Goal: Information Seeking & Learning: Learn about a topic

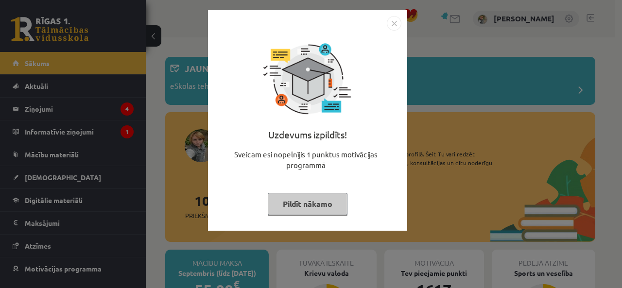
click at [322, 208] on button "Pildīt nākamo" at bounding box center [308, 204] width 80 height 22
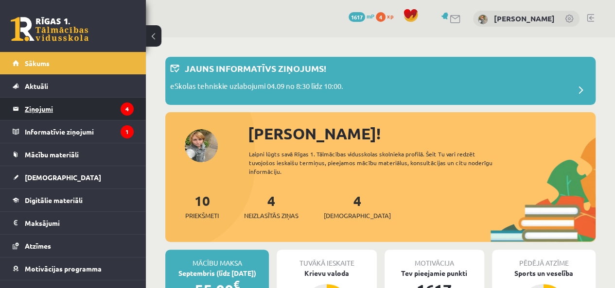
click at [45, 109] on legend "Ziņojumi 4" at bounding box center [79, 109] width 109 height 22
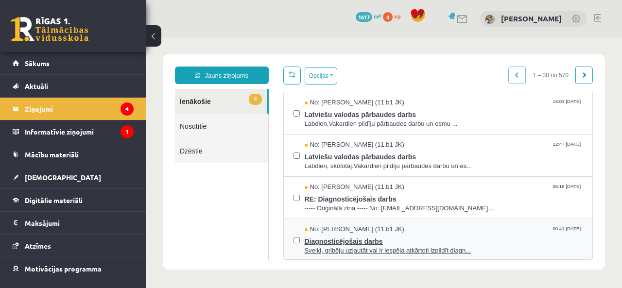
click at [355, 241] on span "Diagnosticējošais darbs" at bounding box center [444, 240] width 279 height 12
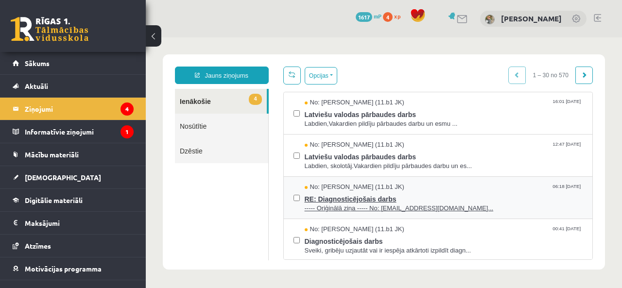
click at [352, 210] on span "----- Oriģinālā ziņa ----- No: persiks18@inbox.lv..." at bounding box center [444, 208] width 279 height 9
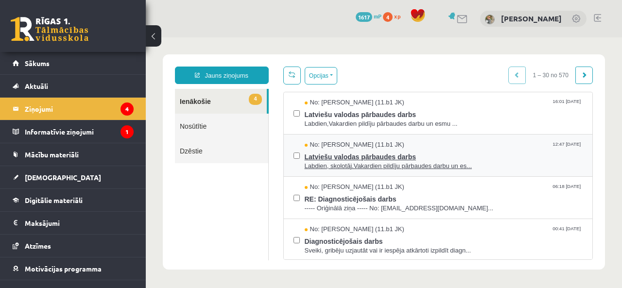
click at [373, 162] on span "Labdien, skolotāj.Vakardien pildīju pārbaudes darbu un es..." at bounding box center [444, 166] width 279 height 9
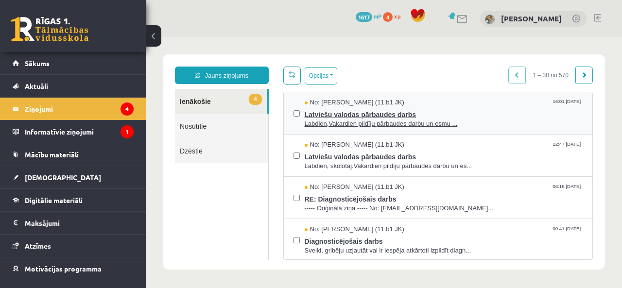
click at [354, 124] on span "Labdien,Vakardien pildīju pārbaudes darbu un esmu ..." at bounding box center [444, 124] width 279 height 9
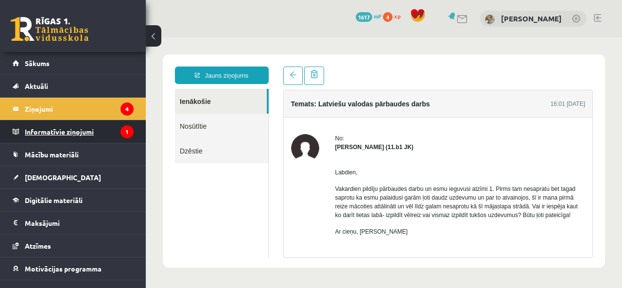
click at [75, 129] on legend "Informatīvie ziņojumi 1" at bounding box center [79, 132] width 109 height 22
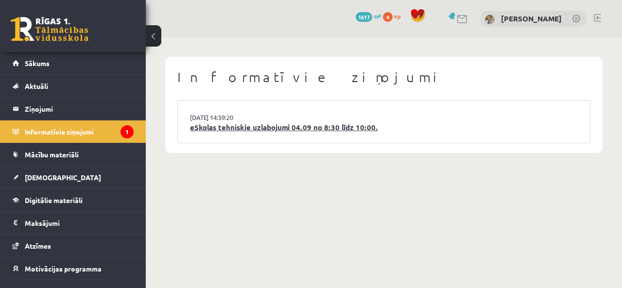
click at [219, 125] on link "eSkolas tehniskie uzlabojumi 04.09 no 8:30 līdz 10:00." at bounding box center [384, 127] width 388 height 11
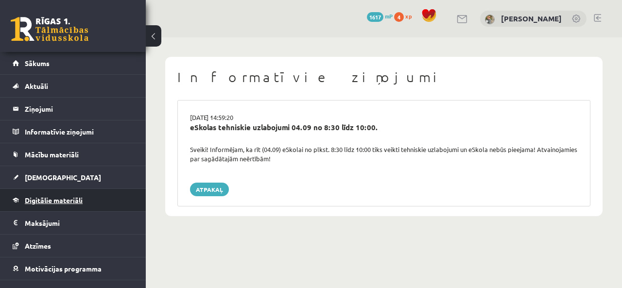
click at [73, 202] on span "Digitālie materiāli" at bounding box center [54, 200] width 58 height 9
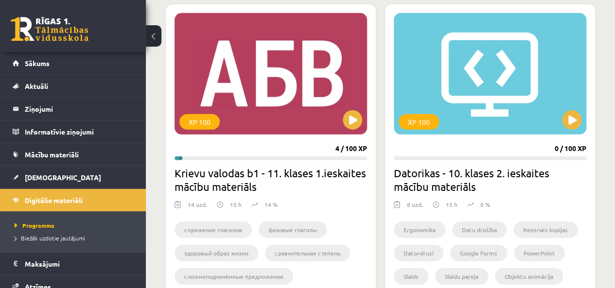
scroll to position [1462, 0]
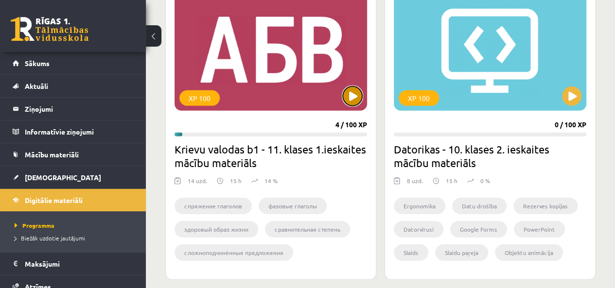
click at [354, 97] on button at bounding box center [352, 96] width 19 height 19
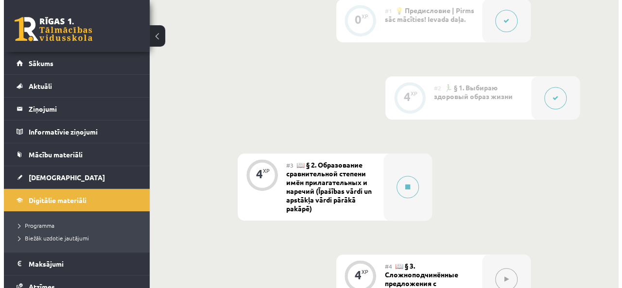
scroll to position [408, 0]
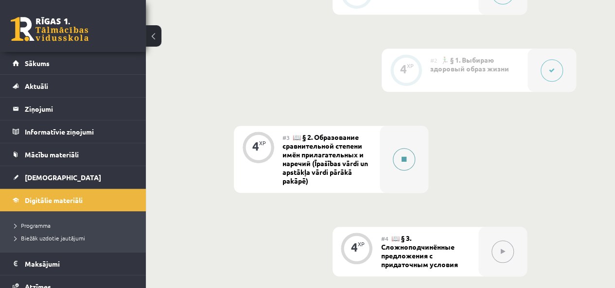
click at [398, 164] on button at bounding box center [404, 159] width 22 height 22
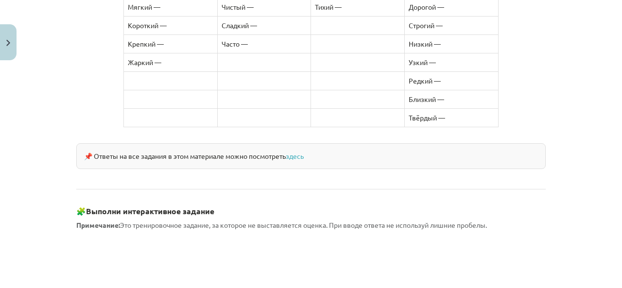
scroll to position [894, 0]
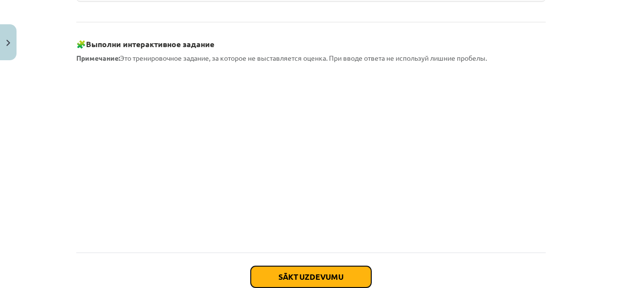
click at [318, 266] on button "Sākt uzdevumu" at bounding box center [311, 276] width 121 height 21
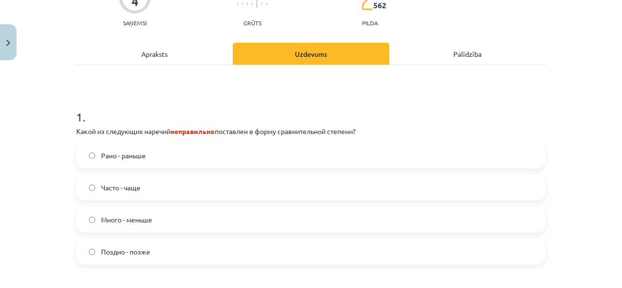
scroll to position [117, 0]
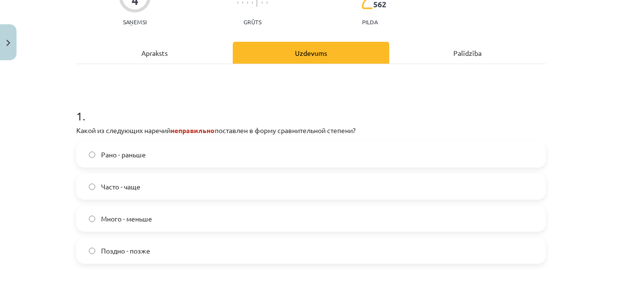
click at [476, 227] on label "Много - меньше" at bounding box center [311, 219] width 468 height 24
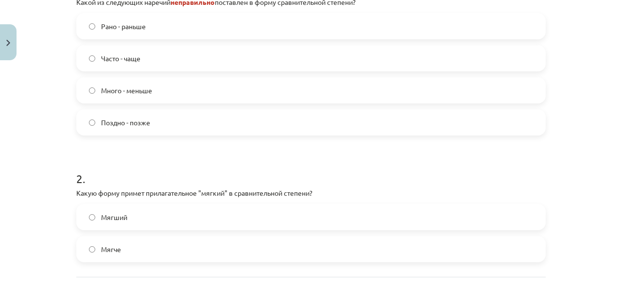
scroll to position [248, 0]
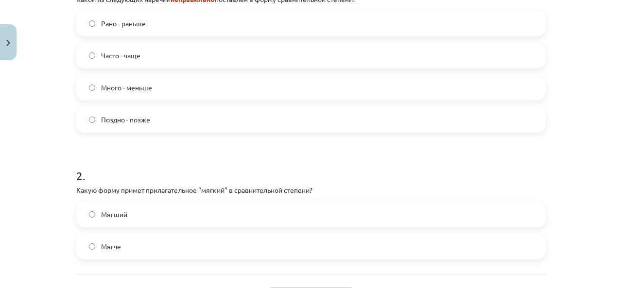
click at [530, 256] on label "Мягче" at bounding box center [311, 246] width 468 height 24
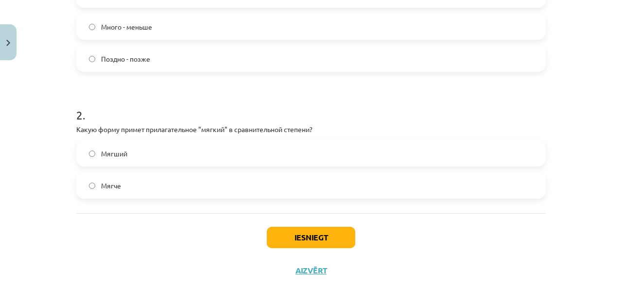
scroll to position [332, 0]
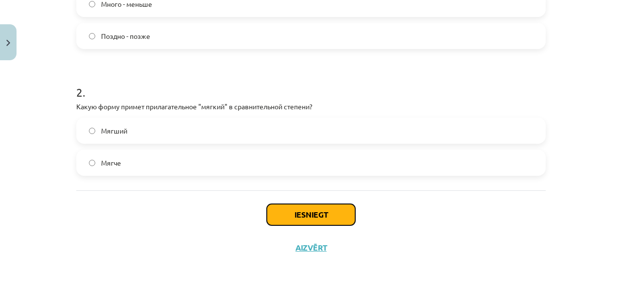
click at [333, 211] on button "Iesniegt" at bounding box center [311, 214] width 88 height 21
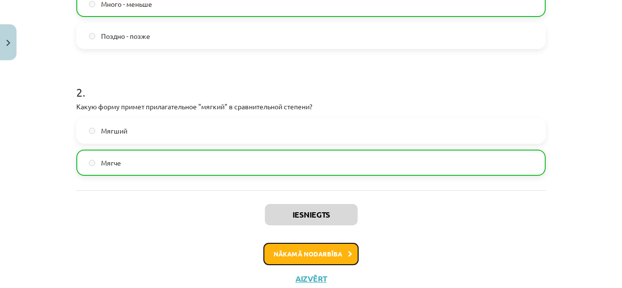
click at [319, 254] on button "Nākamā nodarbība" at bounding box center [311, 254] width 95 height 22
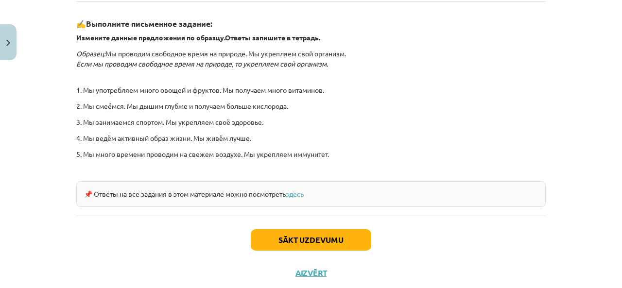
scroll to position [333, 0]
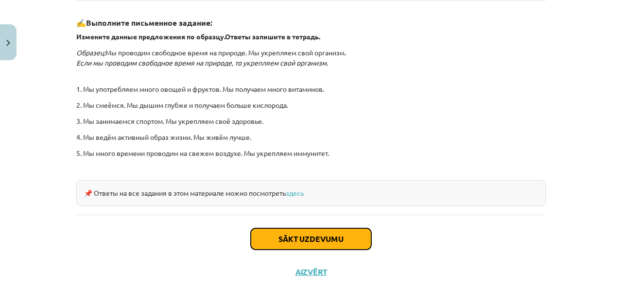
click at [341, 242] on button "Sākt uzdevumu" at bounding box center [311, 239] width 121 height 21
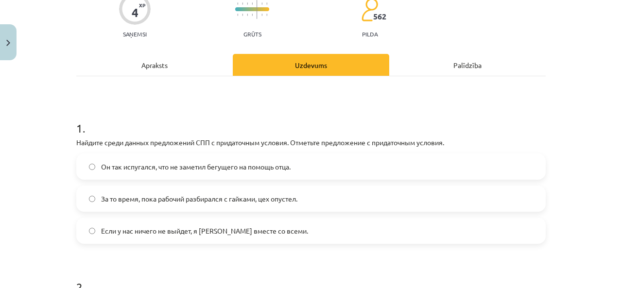
scroll to position [89, 0]
click at [351, 164] on label "Он так испугался, что не заметил бегущего на помощь отца." at bounding box center [311, 166] width 468 height 24
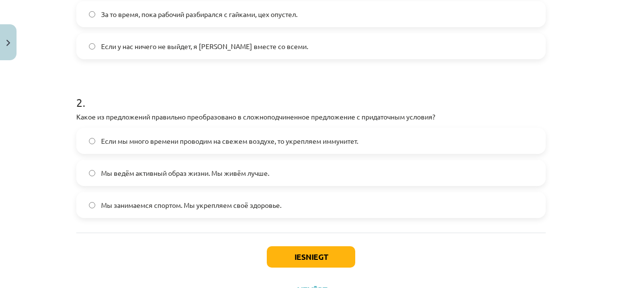
scroll to position [291, 0]
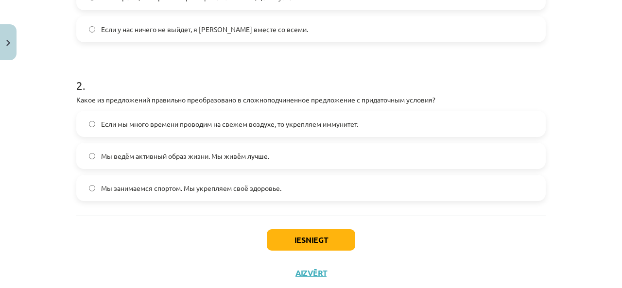
click at [405, 124] on label "Если мы много времени проводим на свежем воздухе, то укрепляем иммунитет." at bounding box center [311, 124] width 468 height 24
click at [307, 243] on button "Iesniegt" at bounding box center [311, 240] width 88 height 21
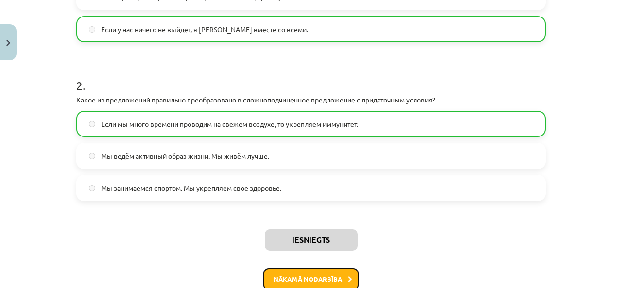
click at [314, 281] on button "Nākamā nodarbība" at bounding box center [311, 279] width 95 height 22
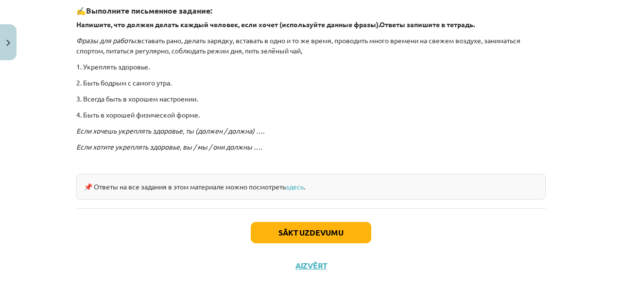
scroll to position [315, 0]
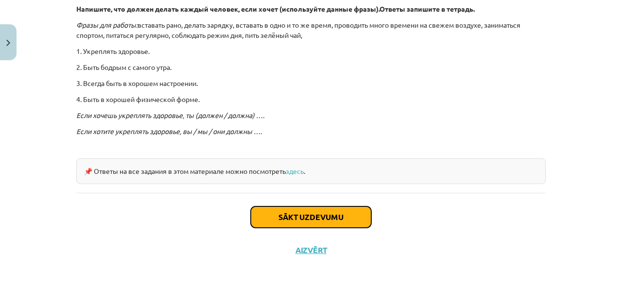
click at [358, 223] on button "Sākt uzdevumu" at bounding box center [311, 217] width 121 height 21
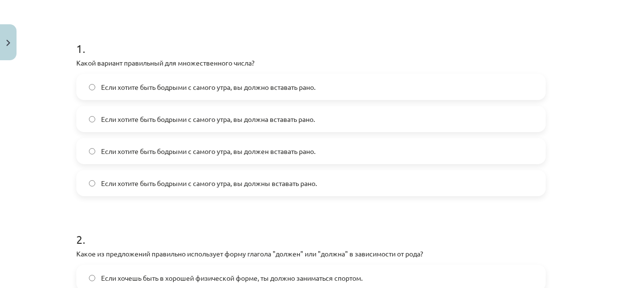
scroll to position [171, 0]
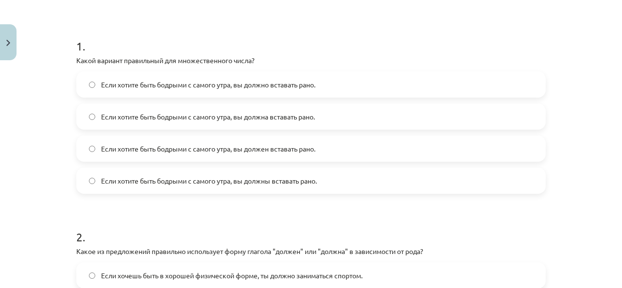
click at [495, 179] on label "Если хотите быть бодрыми с самого утра, вы должны вставать рано." at bounding box center [311, 181] width 468 height 24
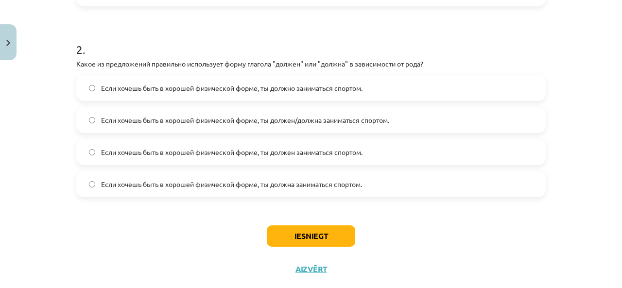
scroll to position [360, 0]
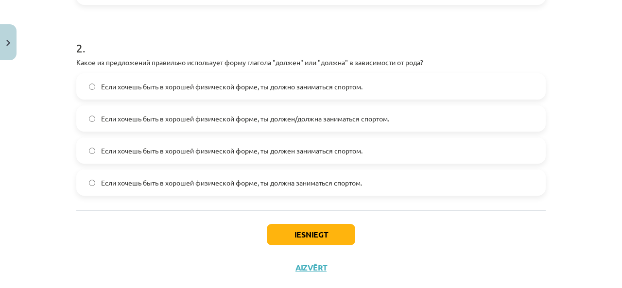
click at [426, 112] on label "Если хочешь быть в хорошей физической форме, ты должен/должна заниматься спорто…" at bounding box center [311, 118] width 468 height 24
click at [310, 243] on button "Iesniegt" at bounding box center [311, 234] width 88 height 21
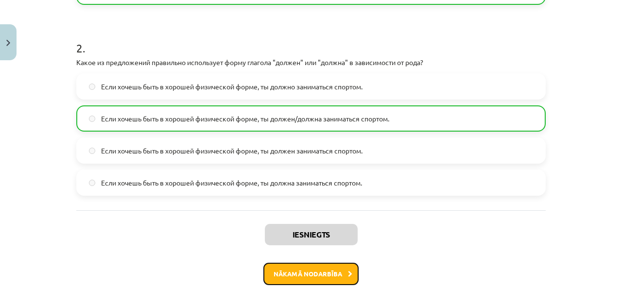
click at [303, 272] on button "Nākamā nodarbība" at bounding box center [311, 274] width 95 height 22
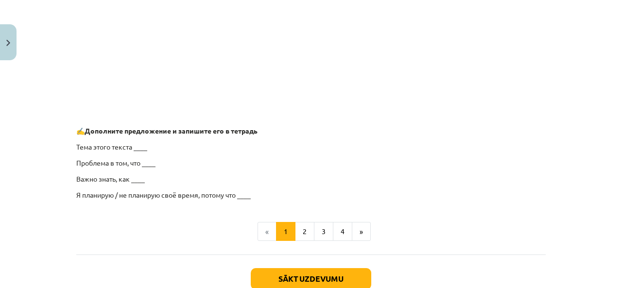
scroll to position [832, 0]
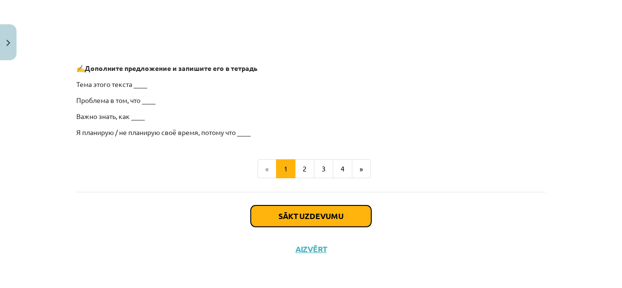
click at [316, 214] on button "Sākt uzdevumu" at bounding box center [311, 216] width 121 height 21
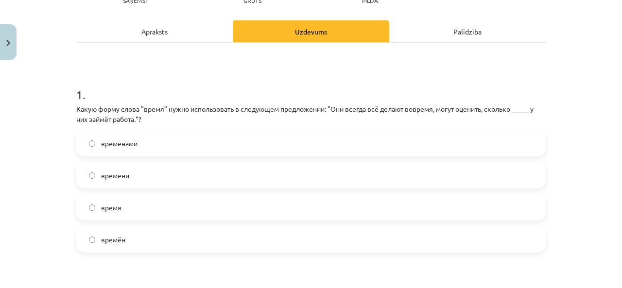
scroll to position [124, 0]
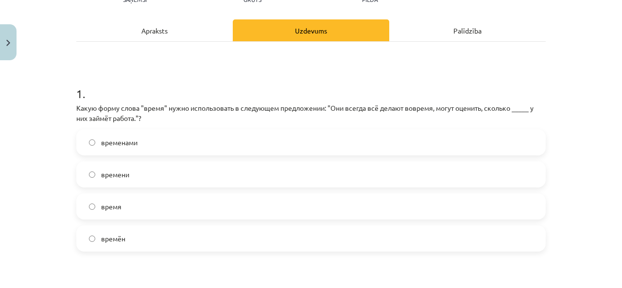
click at [386, 175] on label "времени" at bounding box center [311, 174] width 468 height 24
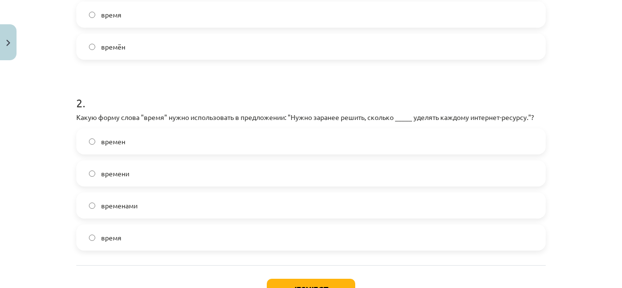
scroll to position [316, 0]
click at [349, 174] on label "времени" at bounding box center [311, 173] width 468 height 24
click at [299, 284] on button "Iesniegt" at bounding box center [311, 289] width 88 height 21
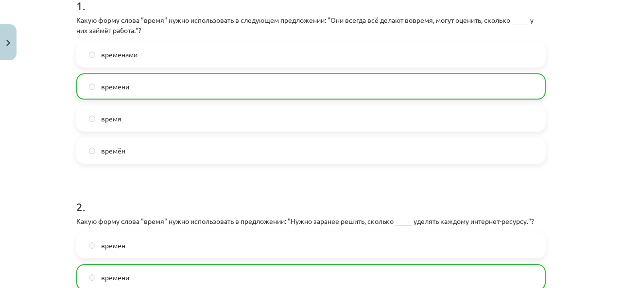
scroll to position [421, 0]
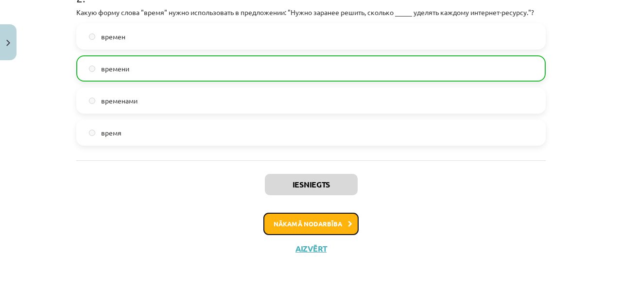
click at [327, 225] on button "Nākamā nodarbība" at bounding box center [311, 224] width 95 height 22
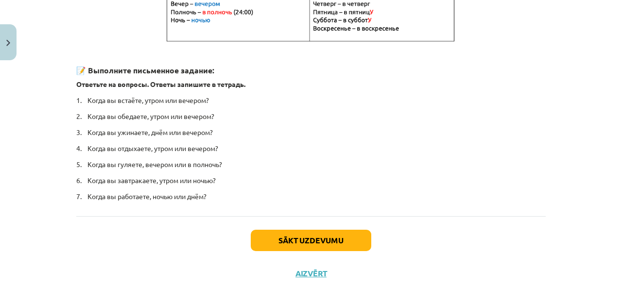
scroll to position [264, 0]
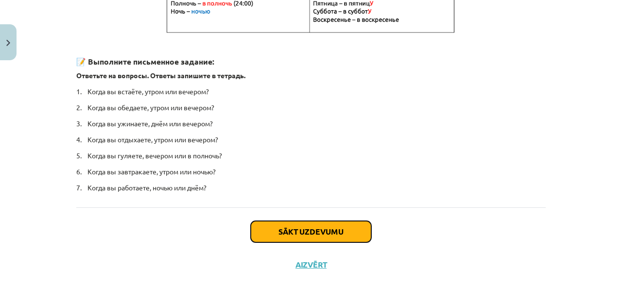
click at [361, 232] on button "Sākt uzdevumu" at bounding box center [311, 231] width 121 height 21
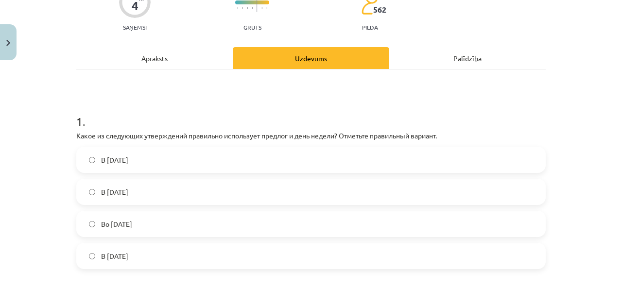
scroll to position [109, 0]
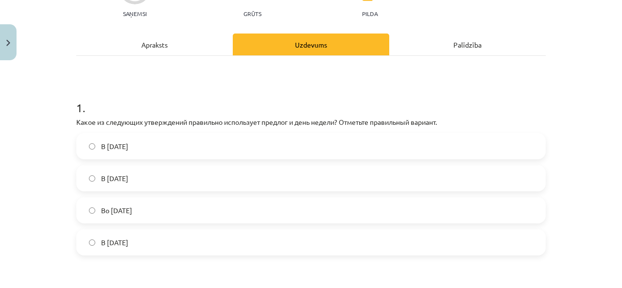
click at [492, 214] on label "Во вторник" at bounding box center [311, 210] width 468 height 24
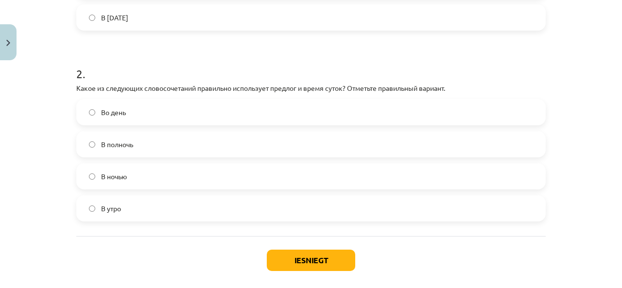
scroll to position [343, 0]
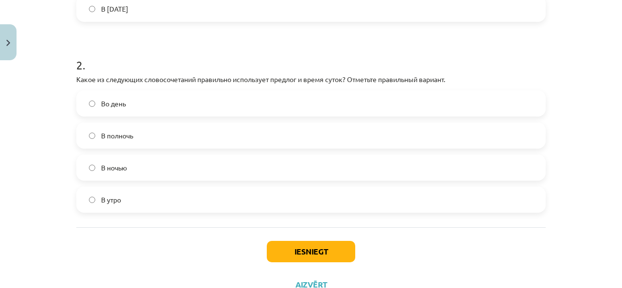
click at [306, 133] on label "В полночь" at bounding box center [311, 136] width 468 height 24
click at [328, 257] on button "Iesniegt" at bounding box center [311, 251] width 88 height 21
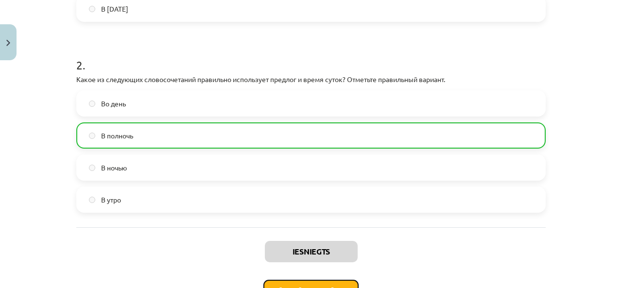
click at [318, 285] on button "Nākamā nodarbība" at bounding box center [311, 291] width 95 height 22
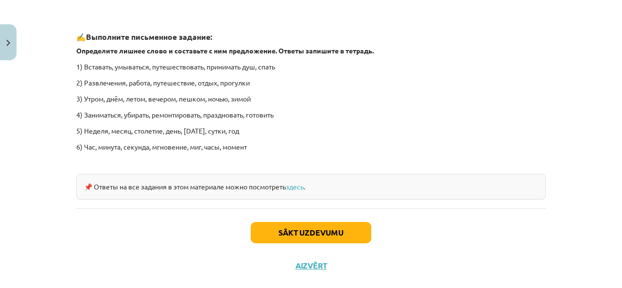
scroll to position [1521, 0]
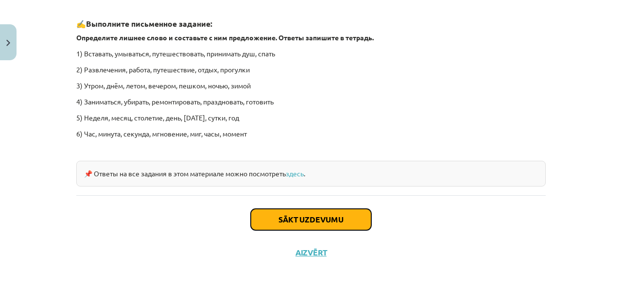
click at [336, 215] on button "Sākt uzdevumu" at bounding box center [311, 219] width 121 height 21
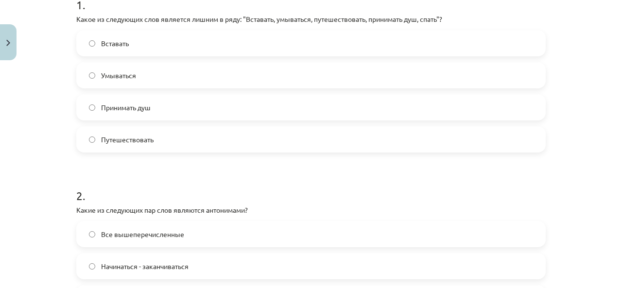
scroll to position [221, 0]
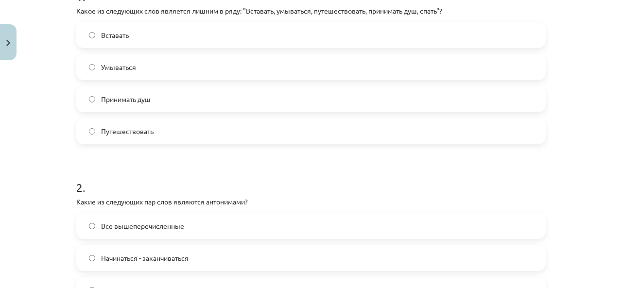
click at [512, 136] on label "Путешествовать" at bounding box center [311, 131] width 468 height 24
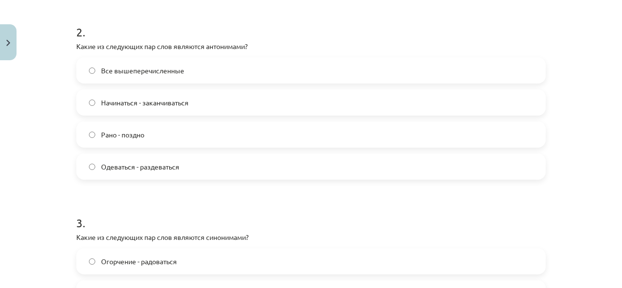
scroll to position [380, 0]
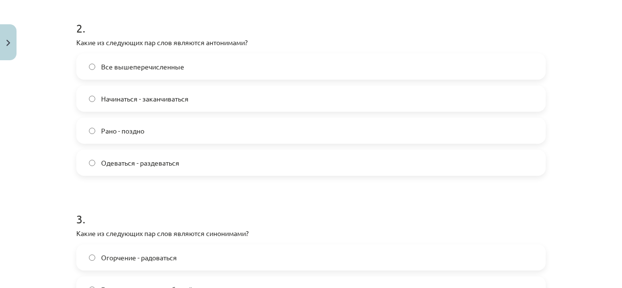
click at [437, 69] on label "Все вышеперечисленные" at bounding box center [311, 66] width 468 height 24
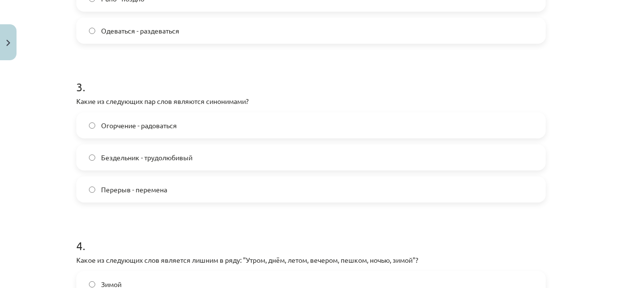
scroll to position [551, 0]
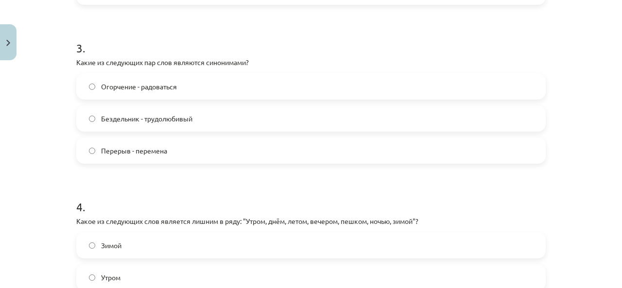
click at [295, 149] on label "Перерыв - перемена" at bounding box center [311, 151] width 468 height 24
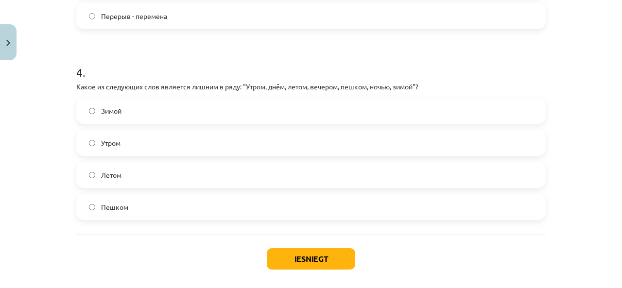
scroll to position [690, 0]
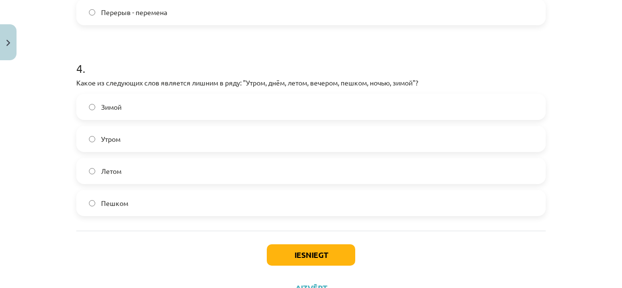
click at [391, 202] on label "Пешком" at bounding box center [311, 203] width 468 height 24
click at [319, 252] on button "Iesniegt" at bounding box center [311, 255] width 88 height 21
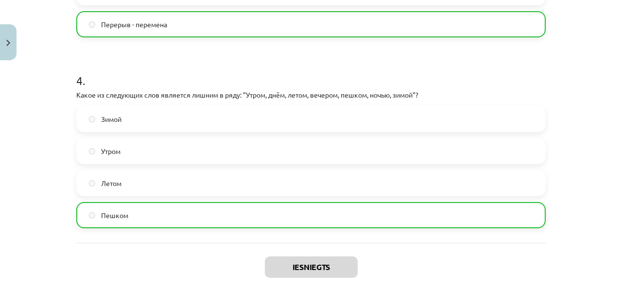
scroll to position [702, 0]
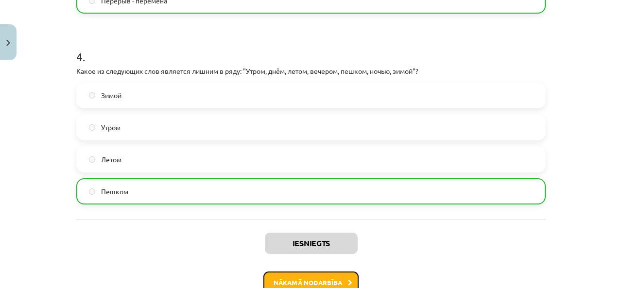
click at [340, 284] on button "Nākamā nodarbība" at bounding box center [311, 283] width 95 height 22
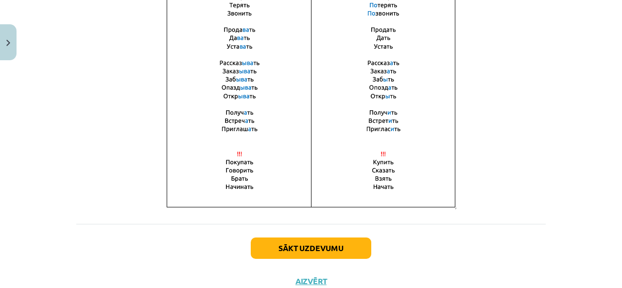
scroll to position [732, 0]
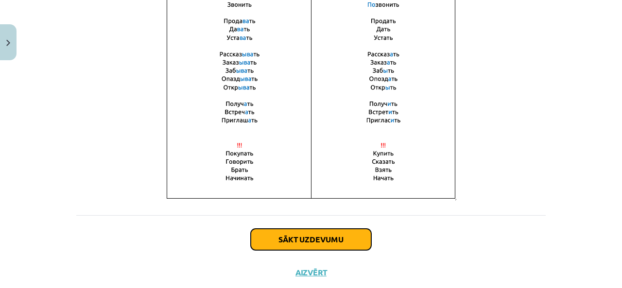
click at [360, 240] on button "Sākt uzdevumu" at bounding box center [311, 239] width 121 height 21
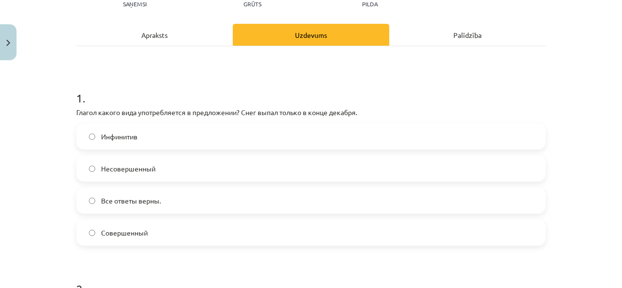
scroll to position [121, 0]
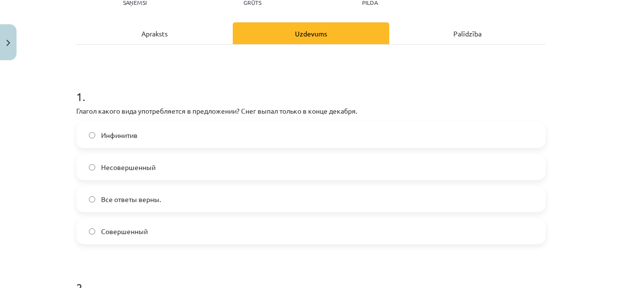
click at [353, 207] on label "Все ответы верны." at bounding box center [311, 199] width 468 height 24
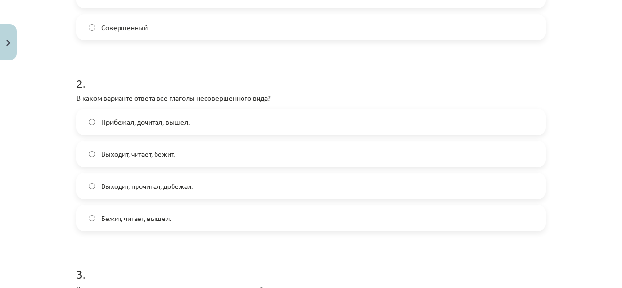
scroll to position [331, 0]
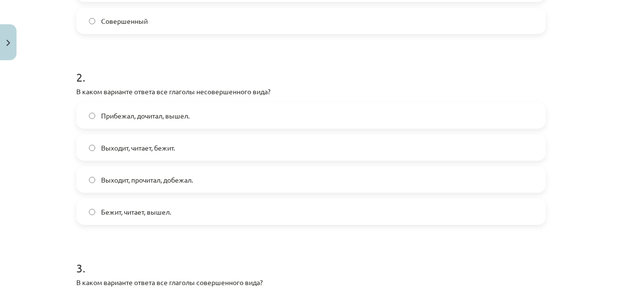
click at [514, 180] on label "Выходит, прочитал, добежал." at bounding box center [311, 180] width 468 height 24
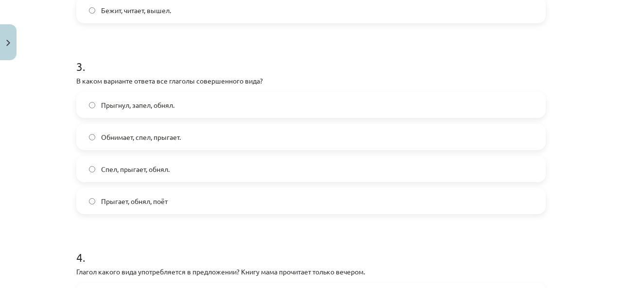
scroll to position [538, 0]
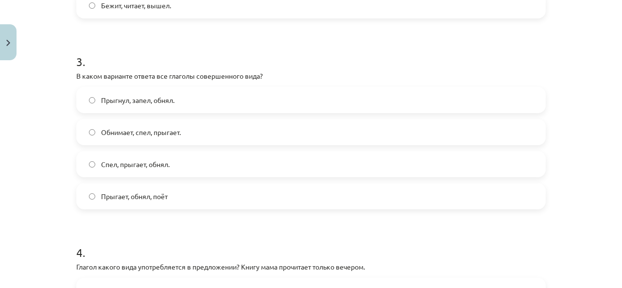
click at [388, 88] on label "Прыгнул, запел, обнял." at bounding box center [311, 100] width 468 height 24
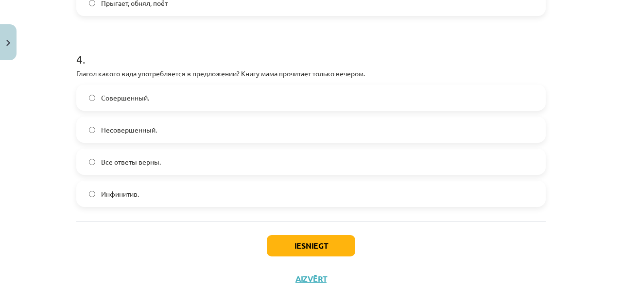
scroll to position [735, 0]
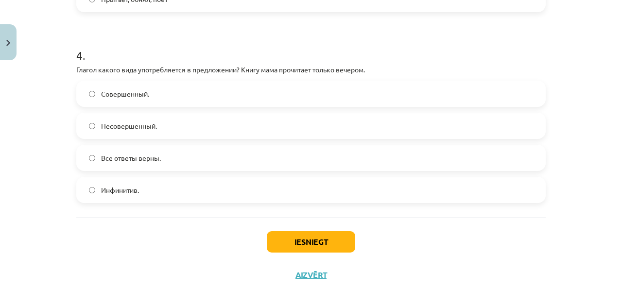
click at [289, 95] on label "Совершенный." at bounding box center [311, 94] width 468 height 24
click at [325, 241] on button "Iesniegt" at bounding box center [311, 241] width 88 height 21
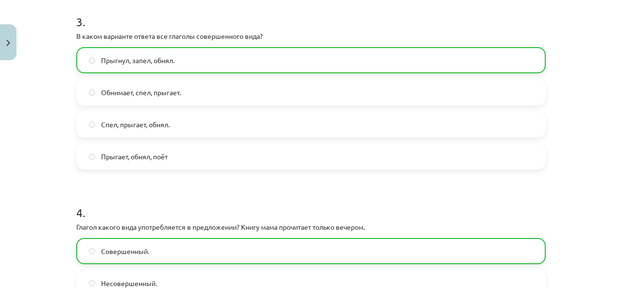
scroll to position [793, 0]
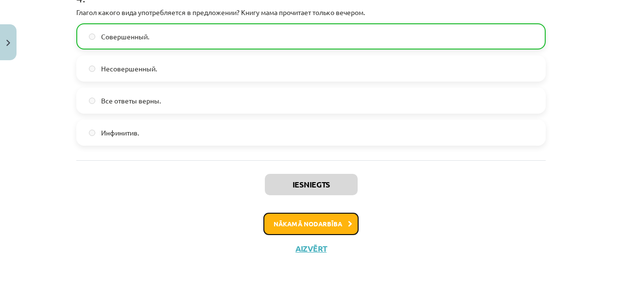
click at [330, 221] on button "Nākamā nodarbība" at bounding box center [311, 224] width 95 height 22
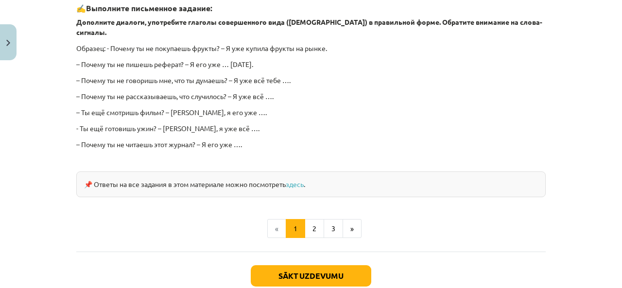
scroll to position [937, 0]
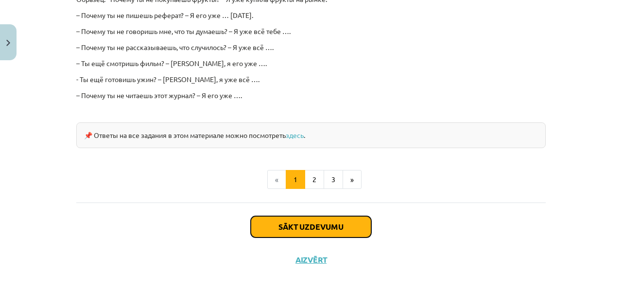
click at [336, 216] on button "Sākt uzdevumu" at bounding box center [311, 226] width 121 height 21
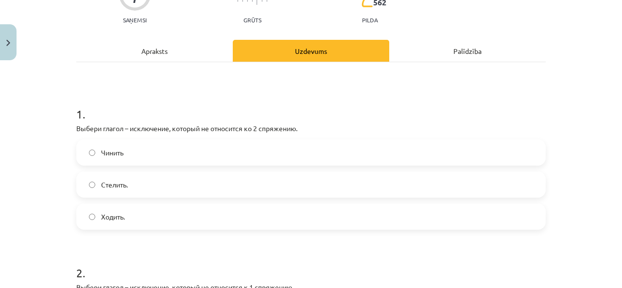
scroll to position [113, 0]
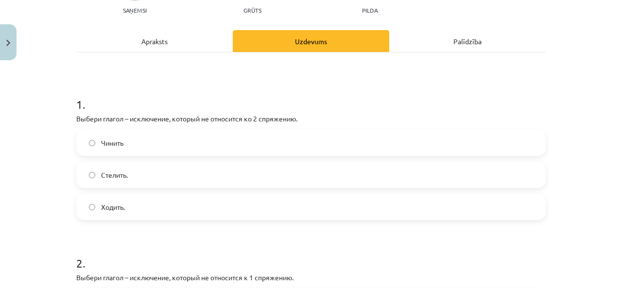
click at [292, 174] on label "Стелить." at bounding box center [311, 175] width 468 height 24
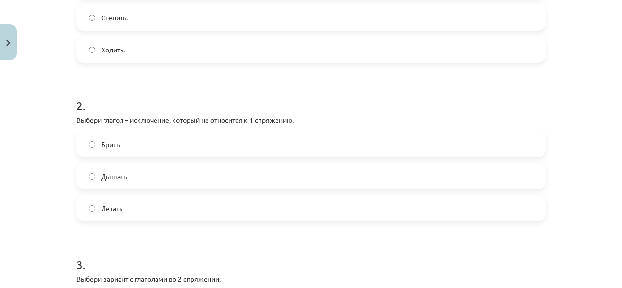
scroll to position [276, 0]
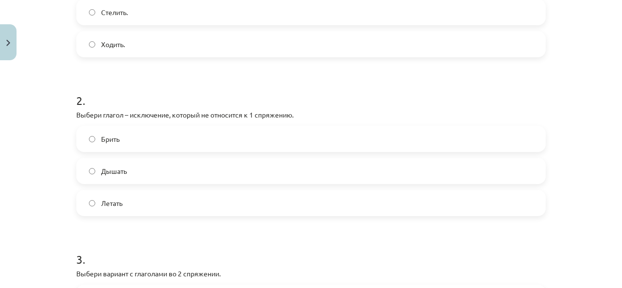
click at [301, 171] on label "Дышать" at bounding box center [311, 171] width 468 height 24
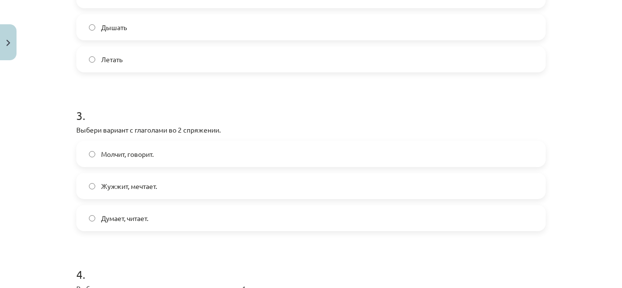
scroll to position [426, 0]
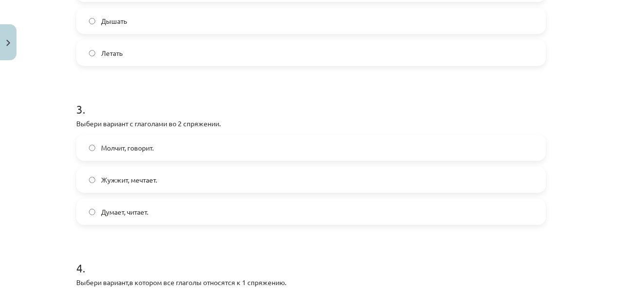
click at [356, 211] on label "Думает, читает." at bounding box center [311, 212] width 468 height 24
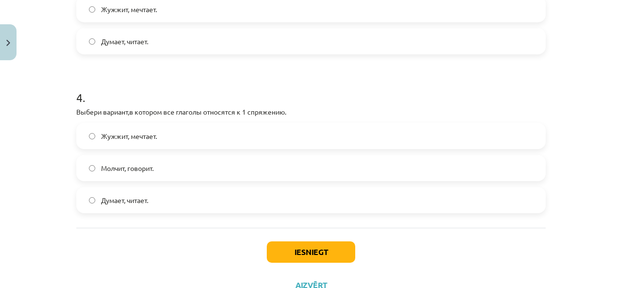
scroll to position [613, 0]
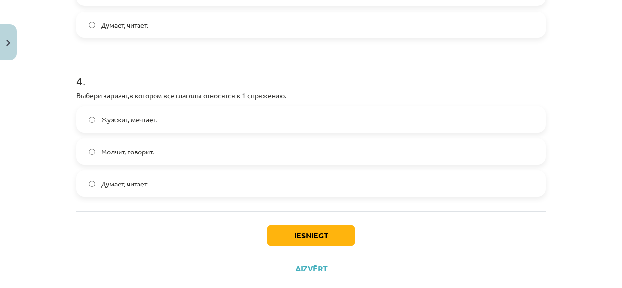
click at [442, 155] on label "Молчит, говорит." at bounding box center [311, 152] width 468 height 24
click at [326, 247] on div "Iesniegt Aizvērt" at bounding box center [311, 246] width 470 height 68
click at [326, 237] on button "Iesniegt" at bounding box center [311, 235] width 88 height 21
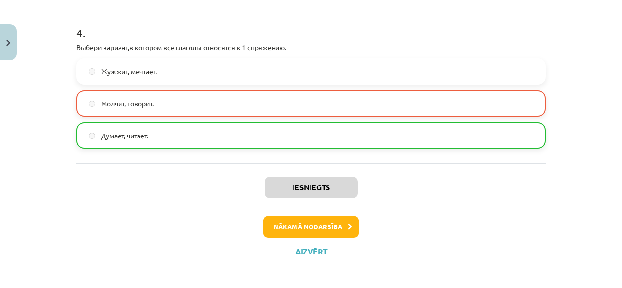
scroll to position [664, 0]
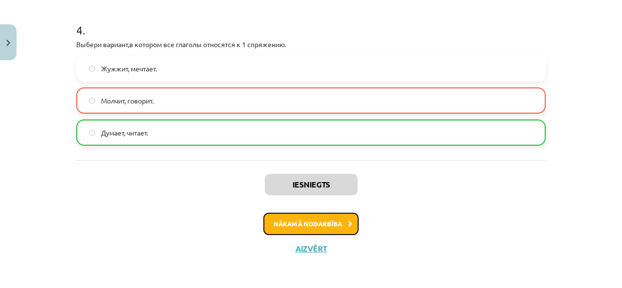
click at [348, 223] on icon at bounding box center [350, 224] width 4 height 6
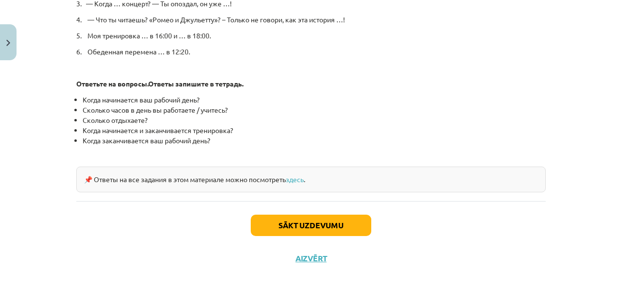
scroll to position [566, 0]
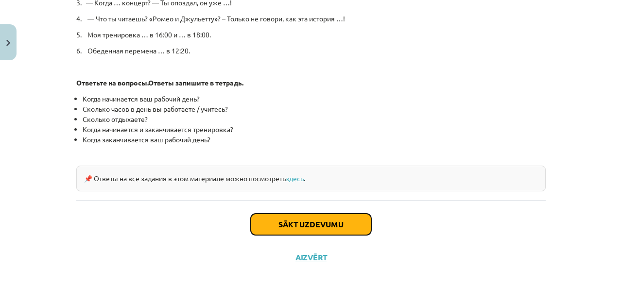
click at [321, 222] on button "Sākt uzdevumu" at bounding box center [311, 224] width 121 height 21
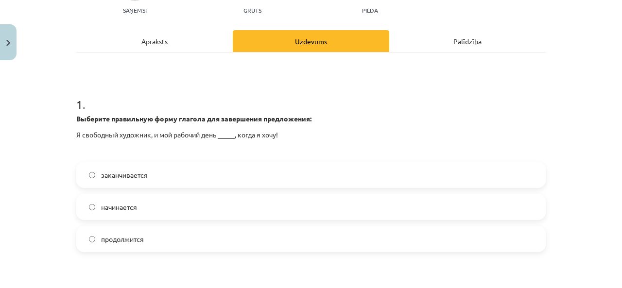
scroll to position [133, 0]
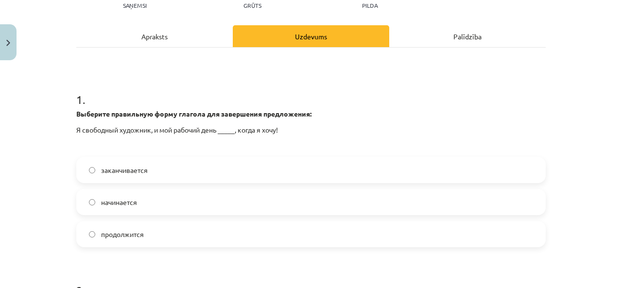
click at [504, 173] on label "заканчивается" at bounding box center [311, 170] width 468 height 24
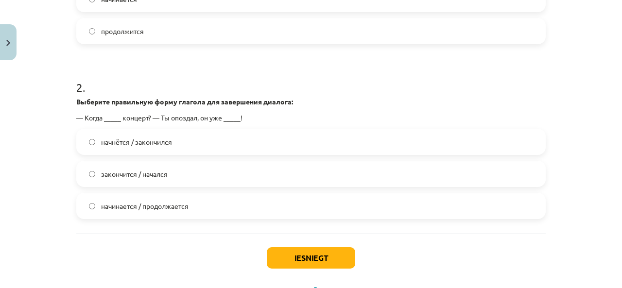
scroll to position [337, 0]
click at [433, 140] on label "начнётся / закончился" at bounding box center [311, 141] width 468 height 24
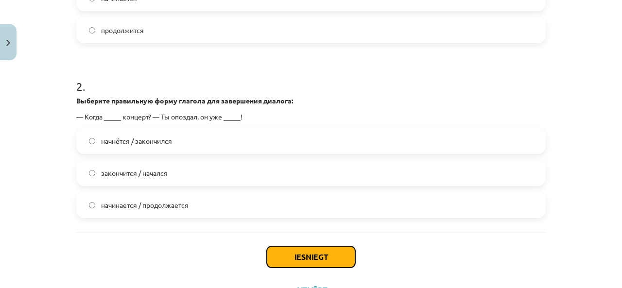
click at [325, 260] on button "Iesniegt" at bounding box center [311, 257] width 88 height 21
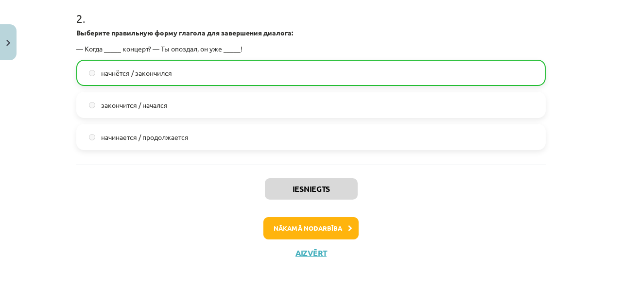
scroll to position [410, 0]
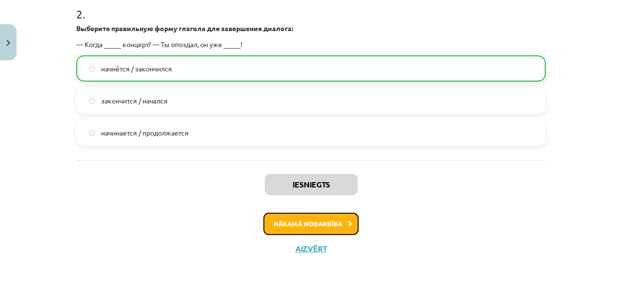
click at [316, 231] on button "Nākamā nodarbība" at bounding box center [311, 224] width 95 height 22
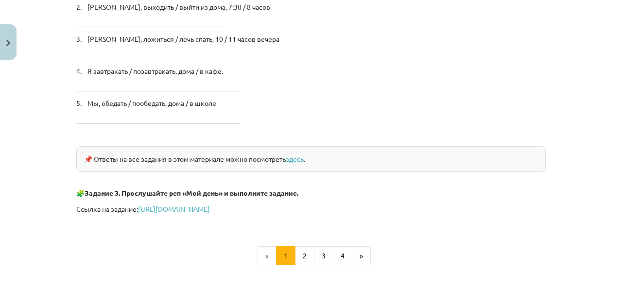
scroll to position [1715, 0]
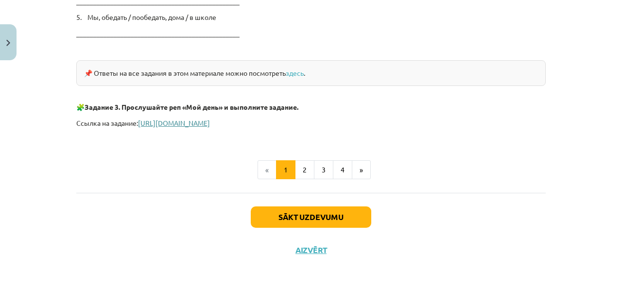
click at [210, 122] on link "https://www.liveworksheets.com/hd957071mh" at bounding box center [174, 123] width 72 height 9
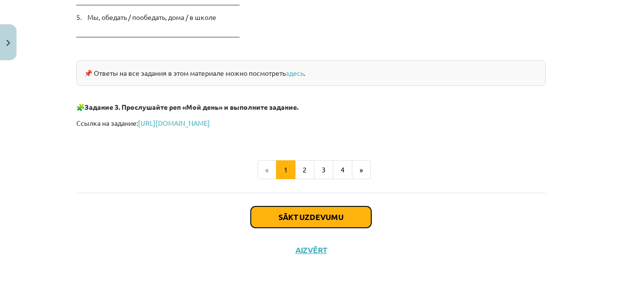
click at [298, 210] on button "Sākt uzdevumu" at bounding box center [311, 217] width 121 height 21
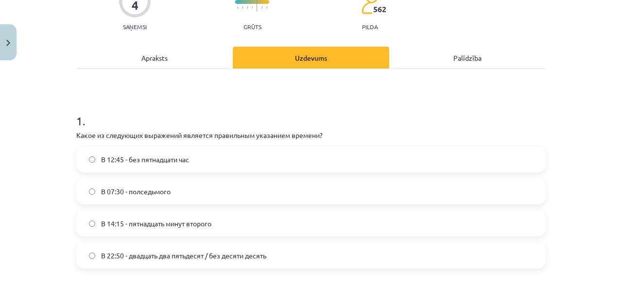
scroll to position [100, 0]
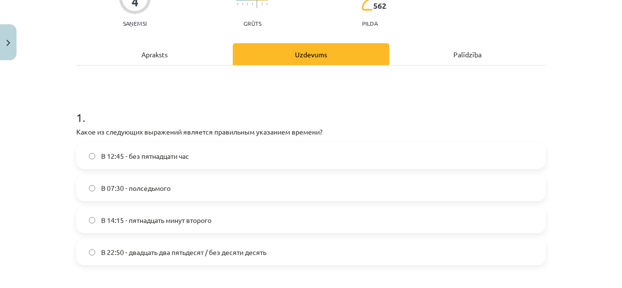
click at [309, 150] on label "В 12:45 - без пятнадцати час" at bounding box center [311, 156] width 468 height 24
click at [253, 252] on span "В 22:50 - двадцать два пятьдесят / без десяти десять" at bounding box center [183, 252] width 165 height 10
click at [243, 223] on label "В 14:15 - пятнадцать минут второго" at bounding box center [311, 220] width 468 height 24
click at [232, 250] on span "В 22:50 - двадцать два пятьдесят / без десяти десять" at bounding box center [183, 252] width 165 height 10
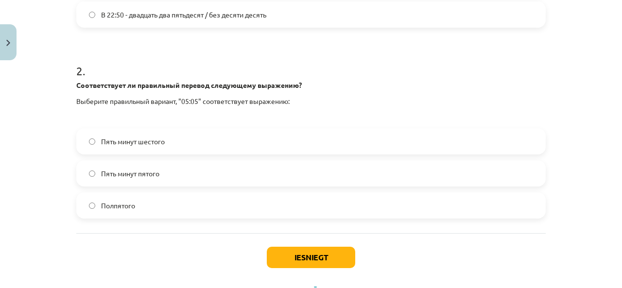
scroll to position [340, 0]
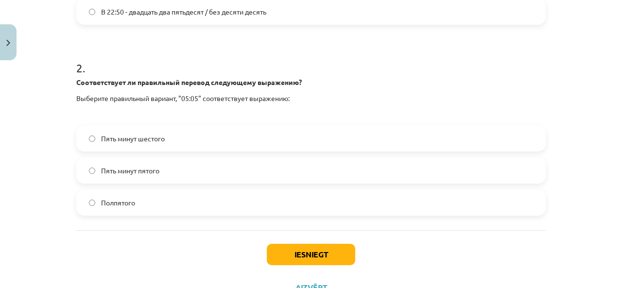
click at [490, 142] on label "Пять минут шестого" at bounding box center [311, 138] width 468 height 24
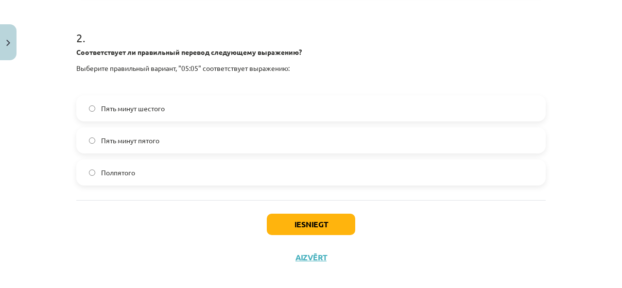
scroll to position [368, 0]
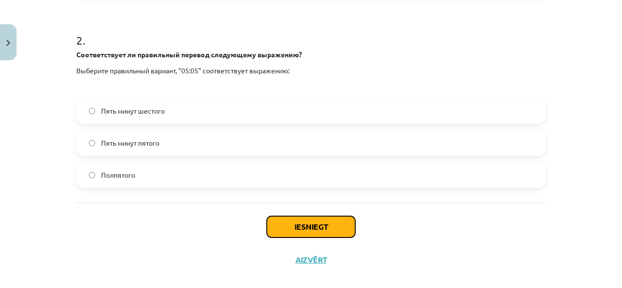
click at [334, 228] on button "Iesniegt" at bounding box center [311, 226] width 88 height 21
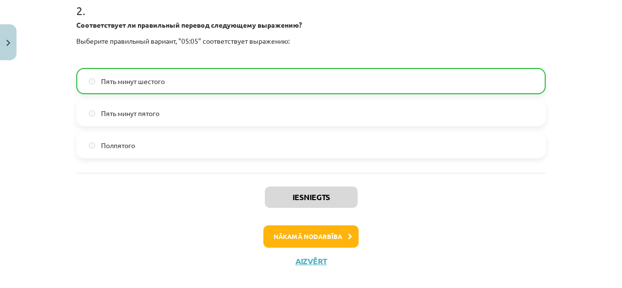
scroll to position [410, 0]
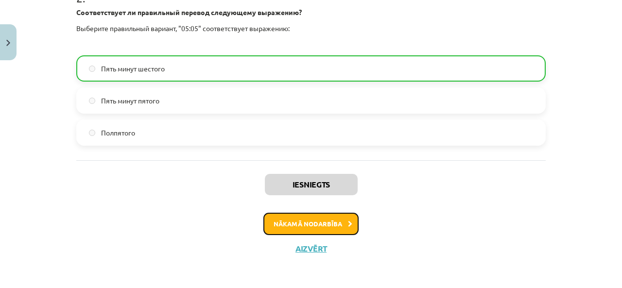
click at [334, 216] on button "Nākamā nodarbība" at bounding box center [311, 224] width 95 height 22
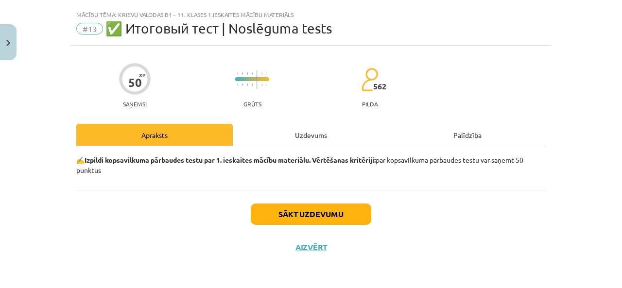
scroll to position [18, 0]
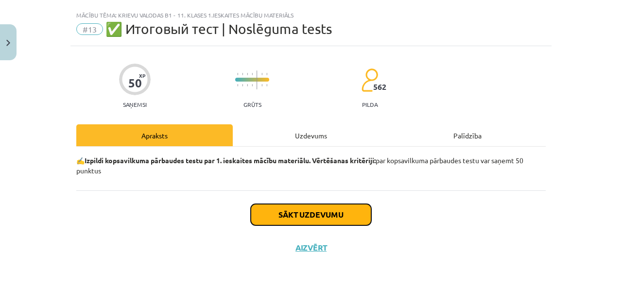
click at [334, 216] on button "Sākt uzdevumu" at bounding box center [311, 214] width 121 height 21
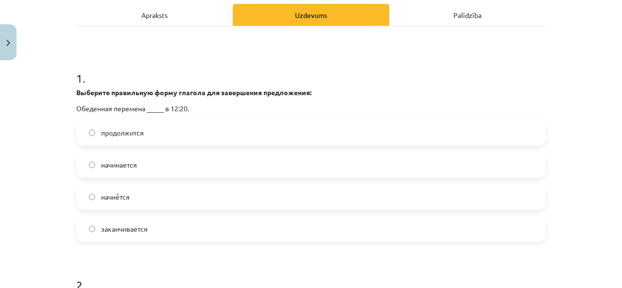
scroll to position [193, 0]
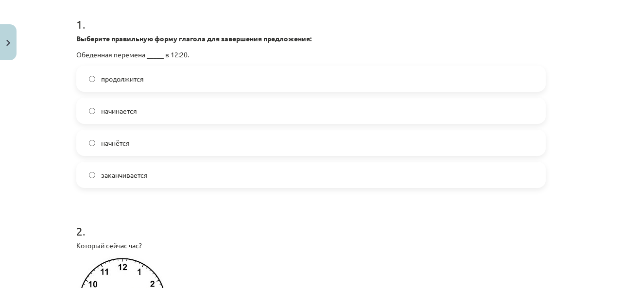
click at [423, 111] on label "начинается" at bounding box center [311, 111] width 468 height 24
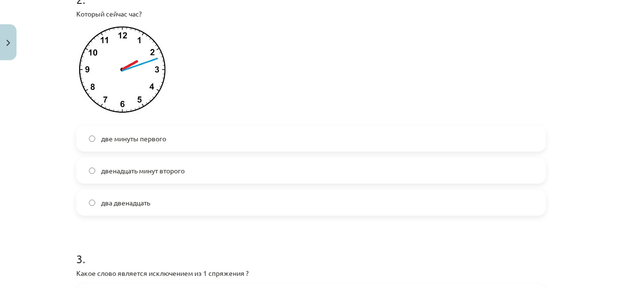
scroll to position [422, 0]
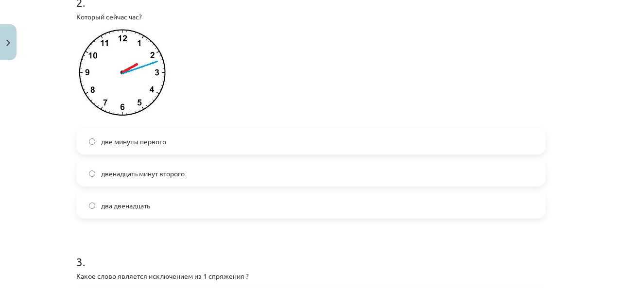
click at [416, 203] on label "два двенадцать" at bounding box center [311, 206] width 468 height 24
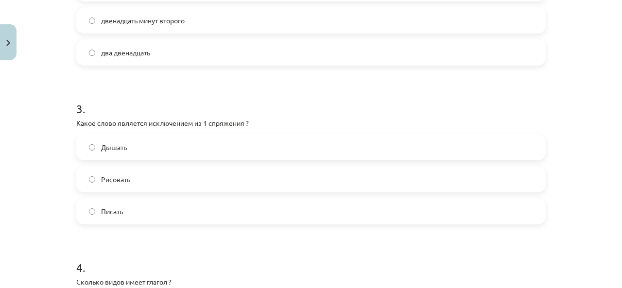
scroll to position [597, 0]
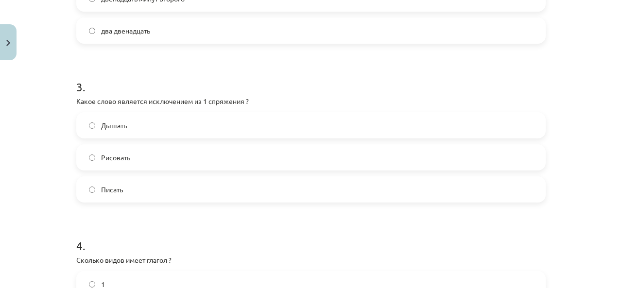
click at [515, 129] on label "Дышать" at bounding box center [311, 125] width 468 height 24
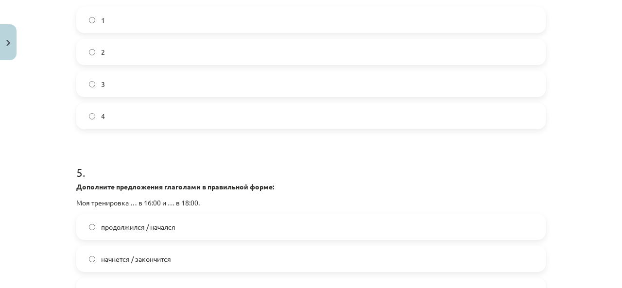
scroll to position [826, 0]
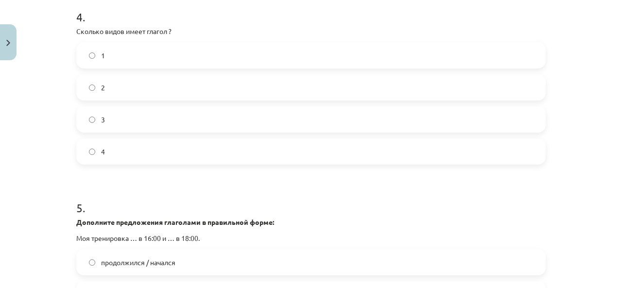
click at [500, 89] on label "2" at bounding box center [311, 87] width 468 height 24
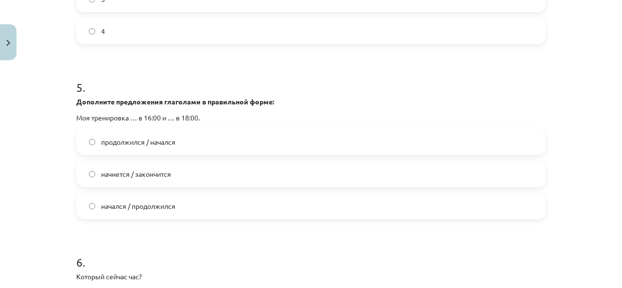
scroll to position [960, 0]
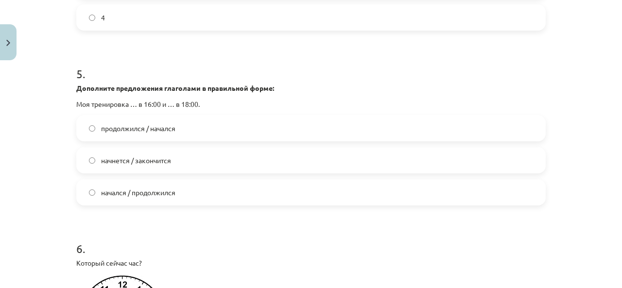
click at [389, 159] on label "начнется / закончится" at bounding box center [311, 160] width 468 height 24
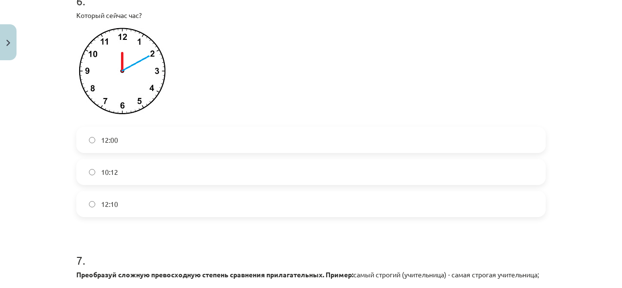
scroll to position [1214, 0]
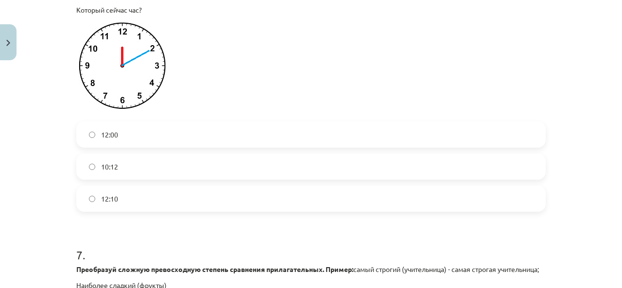
click at [486, 201] on label "12:10" at bounding box center [311, 199] width 468 height 24
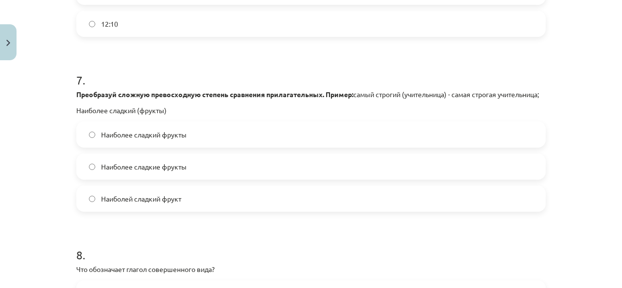
scroll to position [1394, 0]
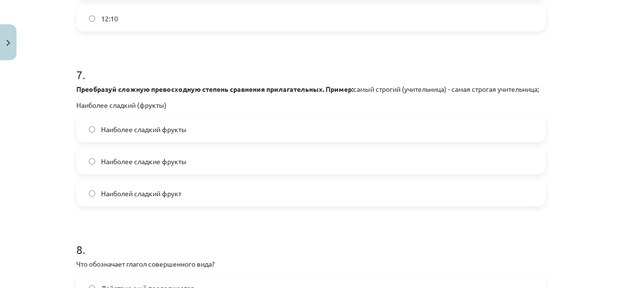
click at [335, 169] on label "Наиболее сладкие фрукты" at bounding box center [311, 161] width 468 height 24
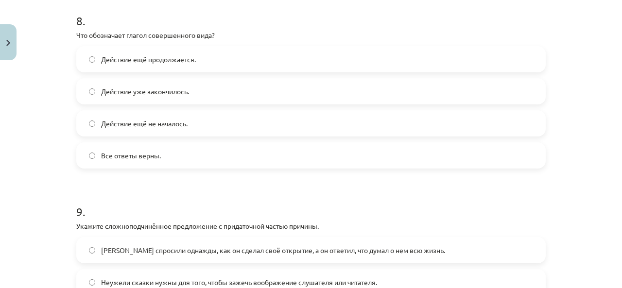
scroll to position [1626, 0]
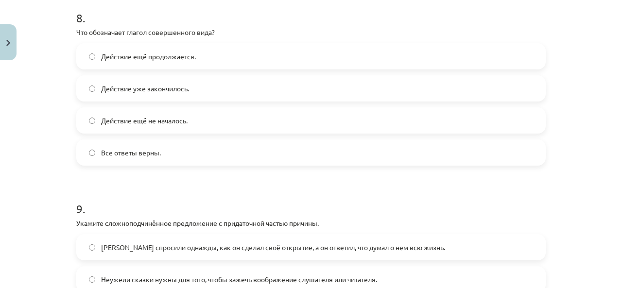
click at [498, 165] on label "Все ответы верны." at bounding box center [311, 153] width 468 height 24
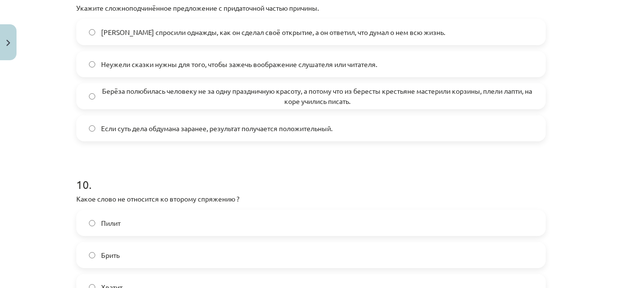
scroll to position [1814, 0]
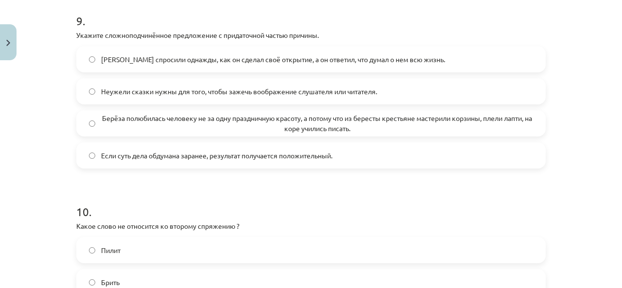
click at [429, 65] on span "Менделеева спросили однажды, как он сделал своё открытие, а он ответил, что дум…" at bounding box center [273, 59] width 344 height 10
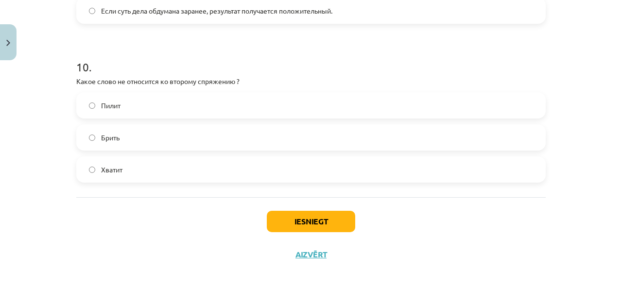
scroll to position [1976, 0]
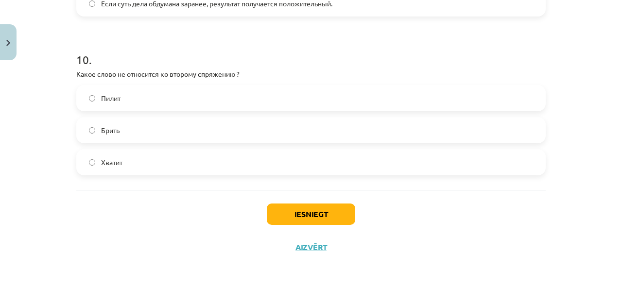
click at [478, 129] on label "Брить" at bounding box center [311, 130] width 468 height 24
click at [307, 216] on button "Iesniegt" at bounding box center [311, 214] width 88 height 21
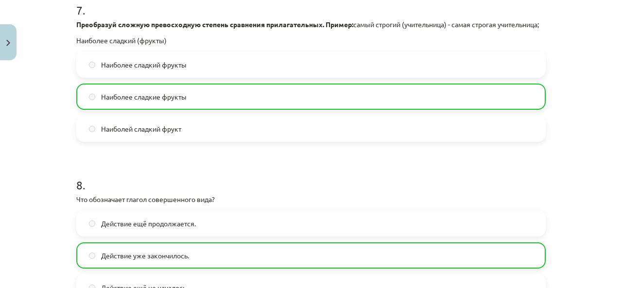
scroll to position [2006, 0]
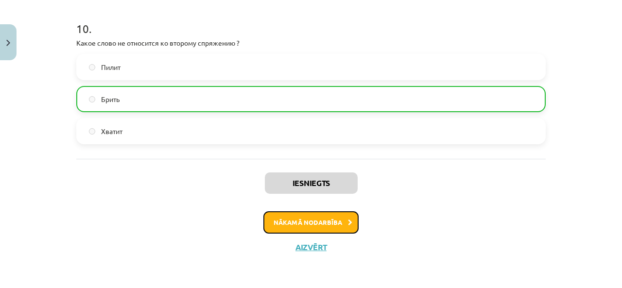
click at [334, 216] on button "Nākamā nodarbība" at bounding box center [311, 223] width 95 height 22
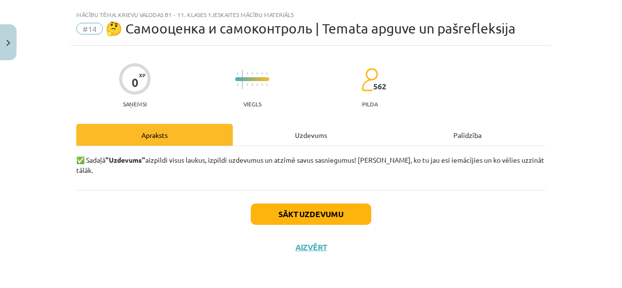
scroll to position [8, 0]
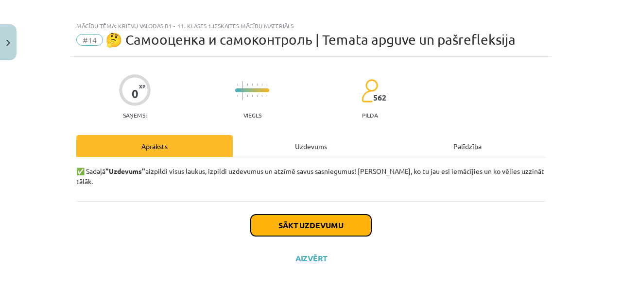
click at [334, 216] on button "Sākt uzdevumu" at bounding box center [311, 225] width 121 height 21
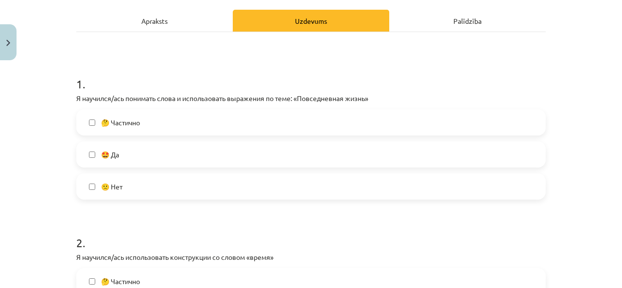
scroll to position [149, 0]
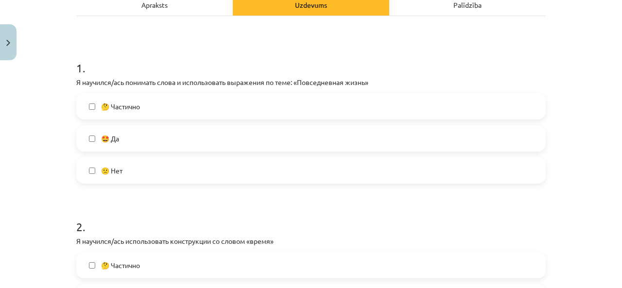
click at [315, 141] on label "🤩 Да" at bounding box center [311, 138] width 468 height 24
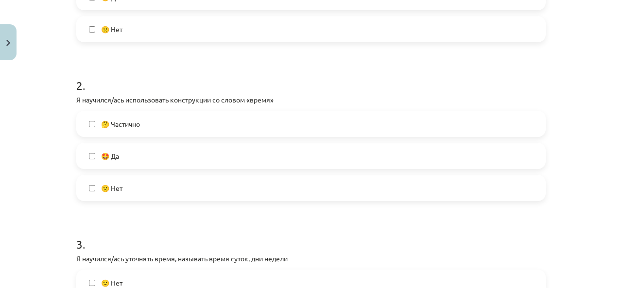
scroll to position [302, 0]
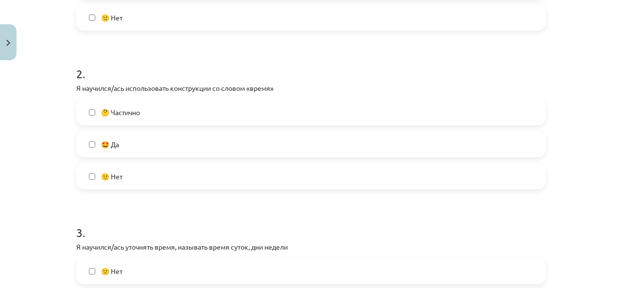
click at [420, 147] on label "🤩 Да" at bounding box center [311, 144] width 468 height 24
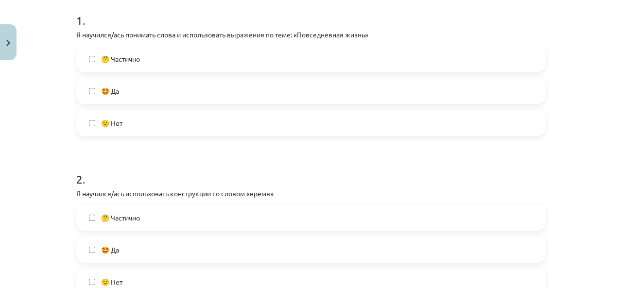
scroll to position [194, 0]
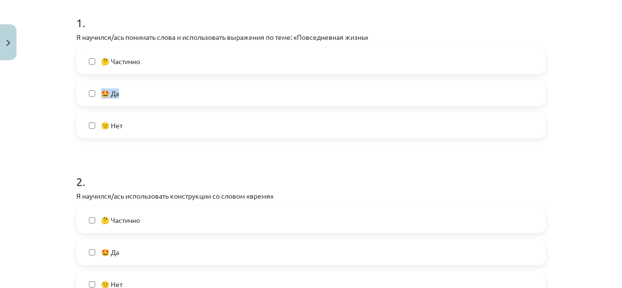
drag, startPoint x: 615, startPoint y: 49, endPoint x: 617, endPoint y: 81, distance: 32.2
click at [617, 81] on div "Mācību tēma: Krievu valodas b1 - 11. klases 1.ieskaites mācību materiāls #14 🤔 …" at bounding box center [311, 144] width 622 height 288
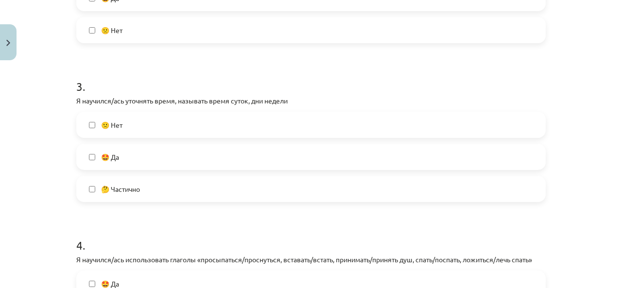
scroll to position [471, 0]
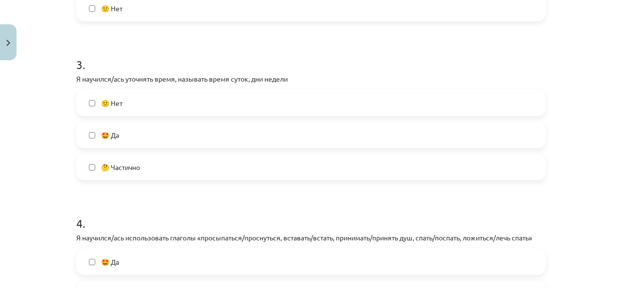
click at [406, 127] on label "🤩 Да" at bounding box center [311, 135] width 468 height 24
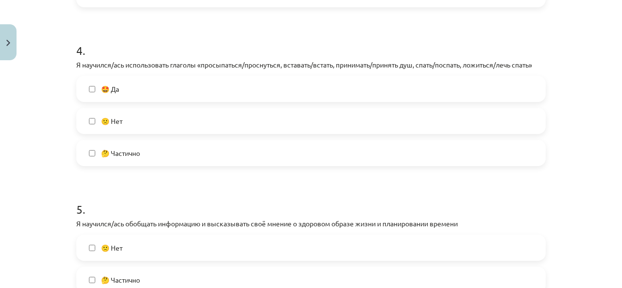
scroll to position [648, 0]
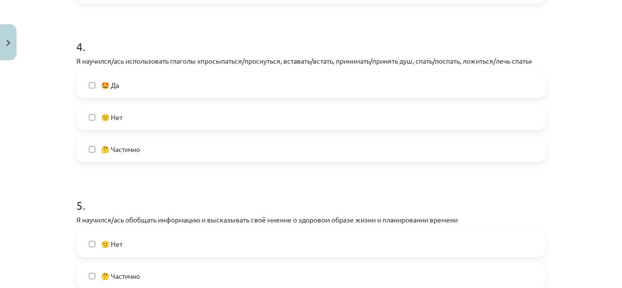
click at [483, 85] on label "🤩 Да" at bounding box center [311, 85] width 468 height 24
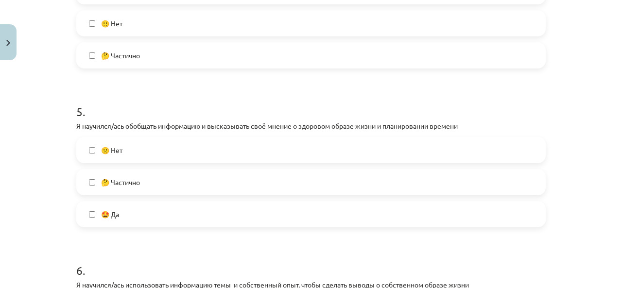
scroll to position [823, 0]
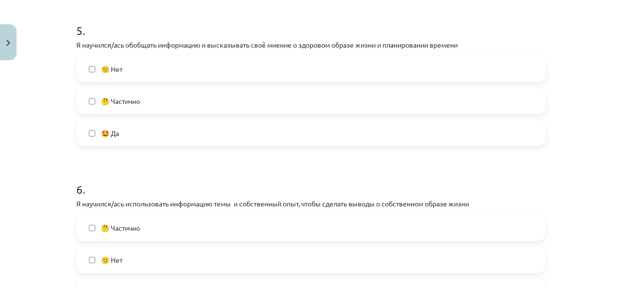
click at [464, 138] on label "🤩 Да" at bounding box center [311, 133] width 468 height 24
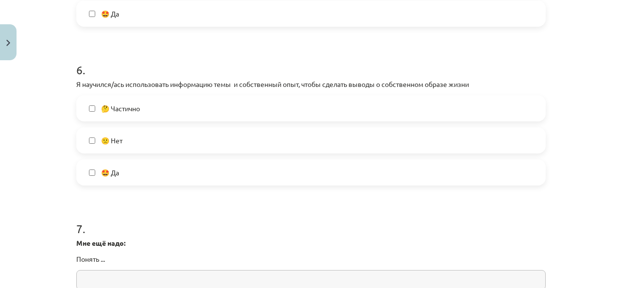
scroll to position [970, 0]
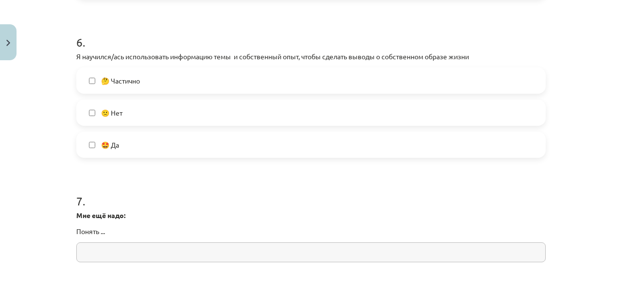
click at [434, 80] on label "🤔 Частично" at bounding box center [311, 81] width 468 height 24
click at [299, 251] on input "text" at bounding box center [311, 253] width 470 height 20
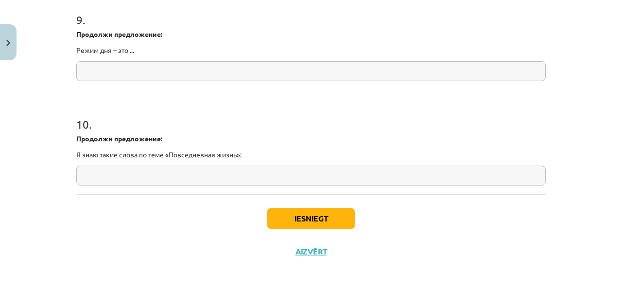
scroll to position [1362, 0]
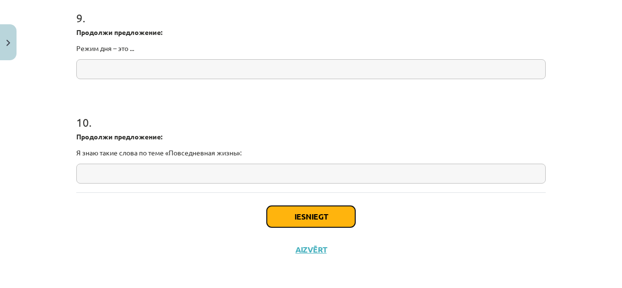
click at [319, 211] on button "Iesniegt" at bounding box center [311, 216] width 88 height 21
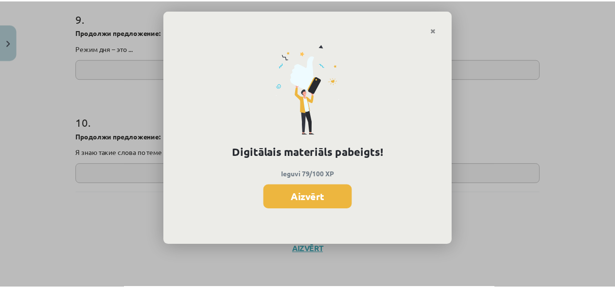
scroll to position [407, 0]
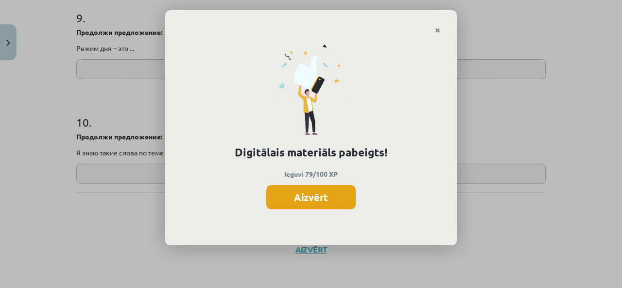
click at [330, 203] on button "Aizvērt" at bounding box center [310, 197] width 89 height 24
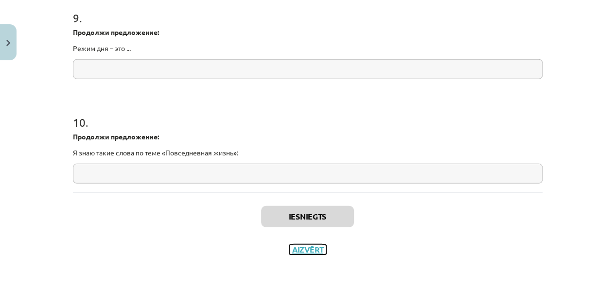
click at [306, 248] on button "Aizvērt" at bounding box center [307, 250] width 37 height 10
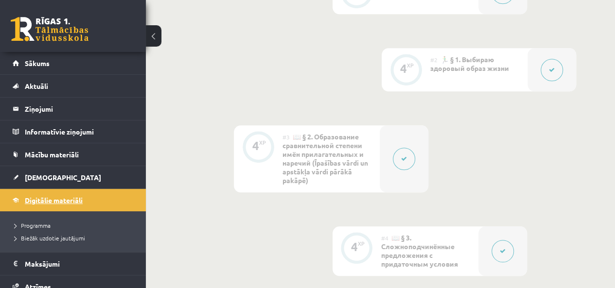
click at [65, 194] on link "Digitālie materiāli" at bounding box center [73, 200] width 121 height 22
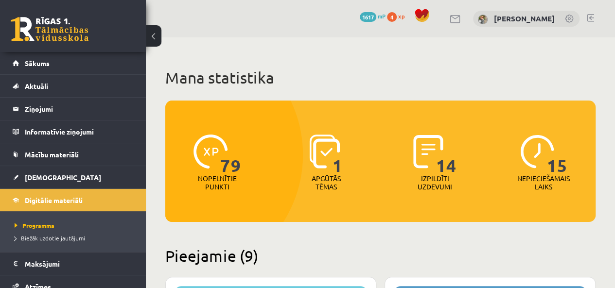
click at [48, 29] on link at bounding box center [50, 29] width 78 height 24
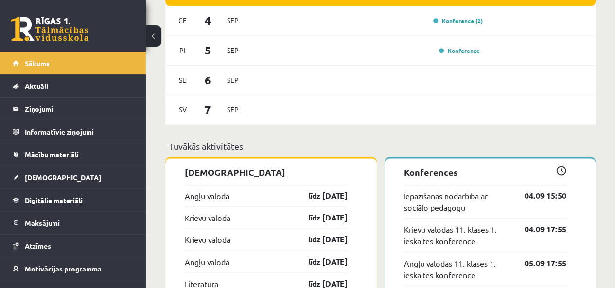
scroll to position [542, 0]
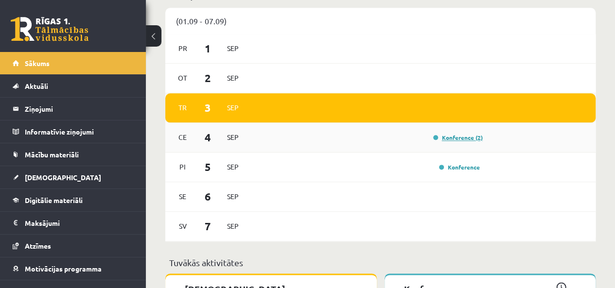
click at [453, 137] on link "Konference (2)" at bounding box center [458, 138] width 50 height 8
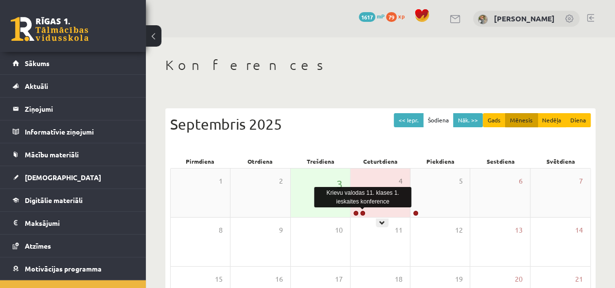
click at [362, 212] on link at bounding box center [363, 214] width 6 height 6
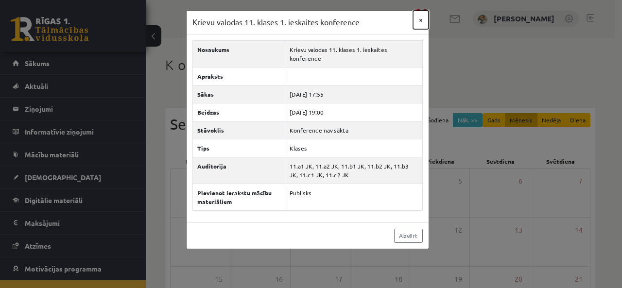
click at [420, 18] on button "×" at bounding box center [421, 20] width 16 height 18
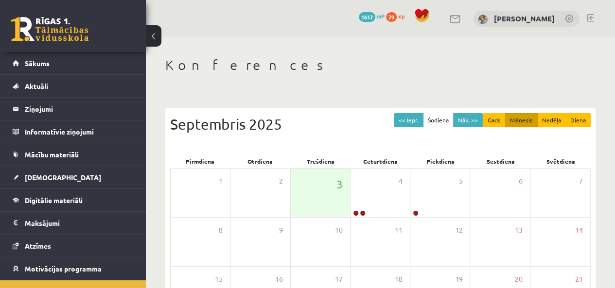
click at [60, 30] on link at bounding box center [50, 29] width 78 height 24
